Goal: Information Seeking & Learning: Learn about a topic

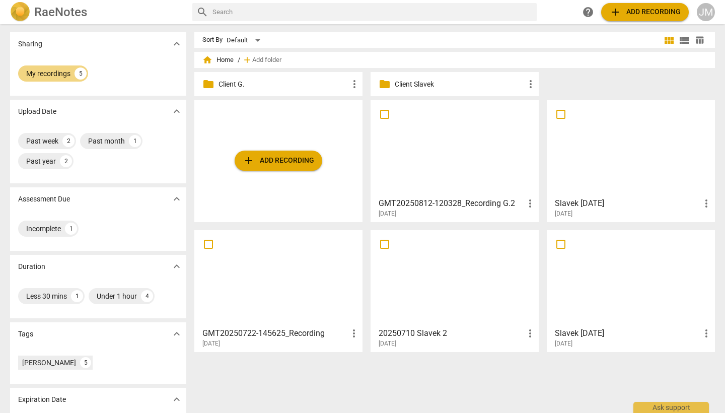
click at [231, 86] on p "Client G." at bounding box center [284, 84] width 130 height 11
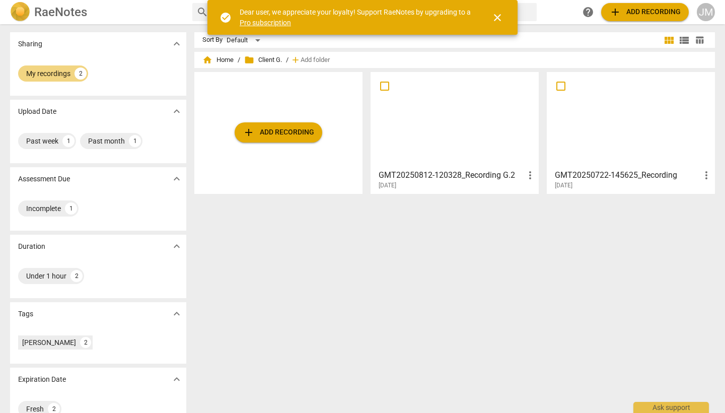
click at [707, 12] on div "JM" at bounding box center [706, 12] width 18 height 18
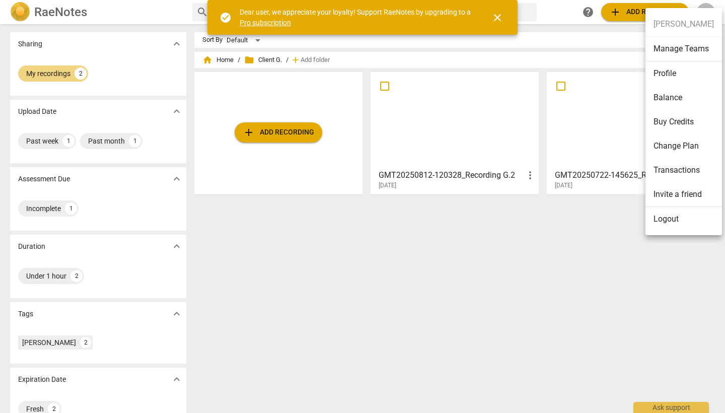
click at [685, 169] on li "Transactions" at bounding box center [684, 170] width 77 height 24
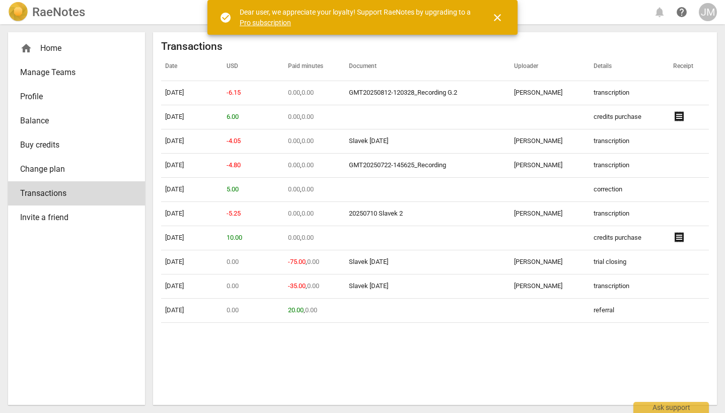
click at [57, 123] on span "Balance" at bounding box center [72, 121] width 105 height 12
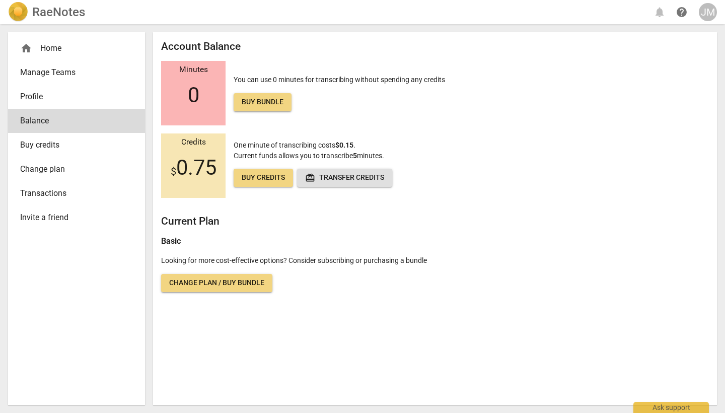
click at [43, 97] on span "Profile" at bounding box center [72, 97] width 105 height 12
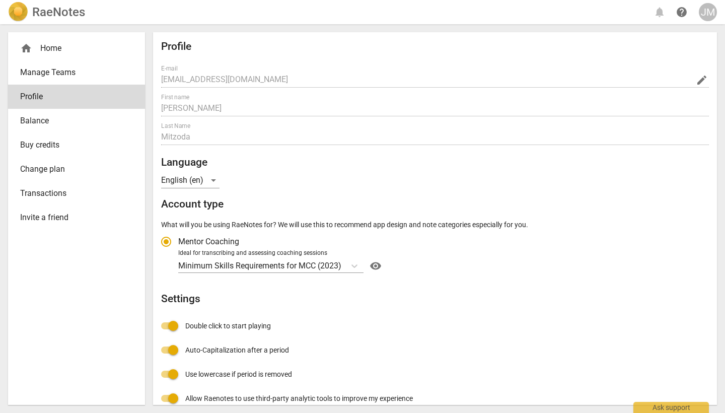
radio input "false"
click at [51, 48] on div "home Home" at bounding box center [72, 48] width 105 height 12
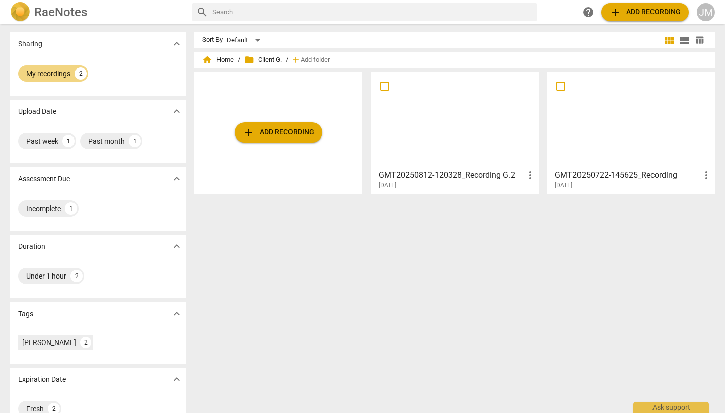
click at [647, 123] on div at bounding box center [631, 120] width 161 height 89
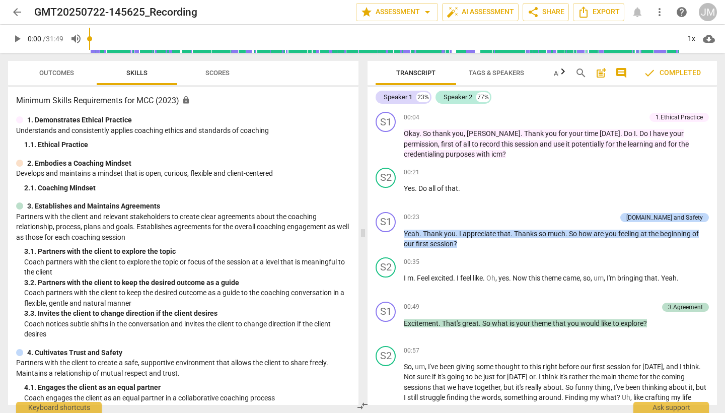
click at [16, 40] on span "play_arrow" at bounding box center [17, 39] width 12 height 12
click at [492, 155] on span "icm" at bounding box center [497, 154] width 11 height 8
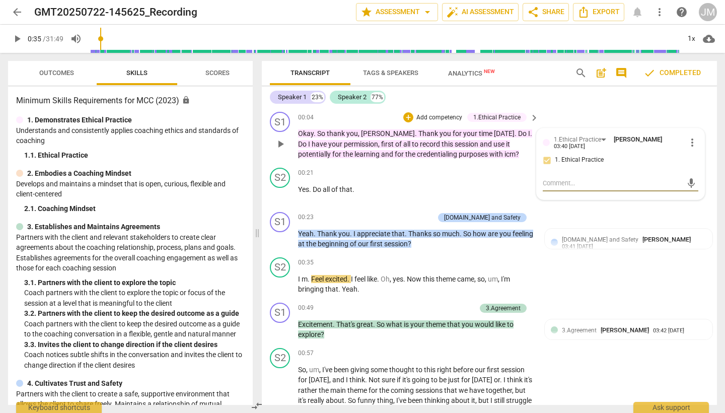
click at [505, 152] on span "icm" at bounding box center [510, 154] width 11 height 8
click at [498, 140] on icon "button" at bounding box center [498, 139] width 6 height 7
click at [505, 153] on span "icm" at bounding box center [510, 154] width 11 height 8
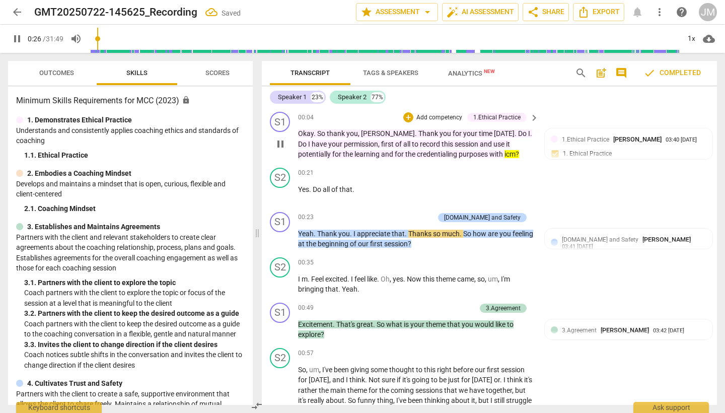
type input "26"
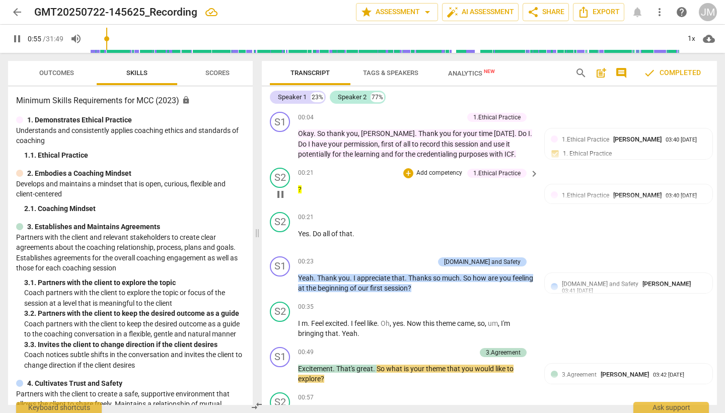
click at [305, 186] on p "?" at bounding box center [416, 189] width 236 height 11
type input "56"
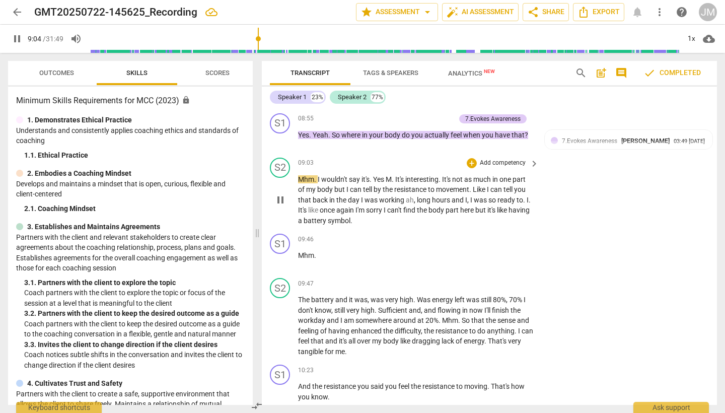
scroll to position [1931, 0]
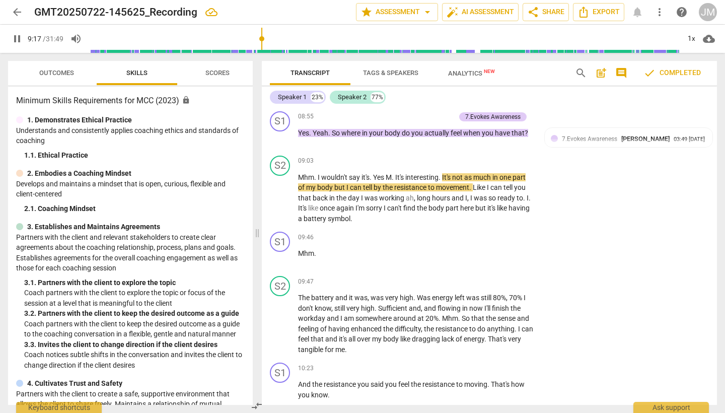
click at [18, 39] on span "pause" at bounding box center [17, 39] width 12 height 12
type input "558"
